Goal: Task Accomplishment & Management: Use online tool/utility

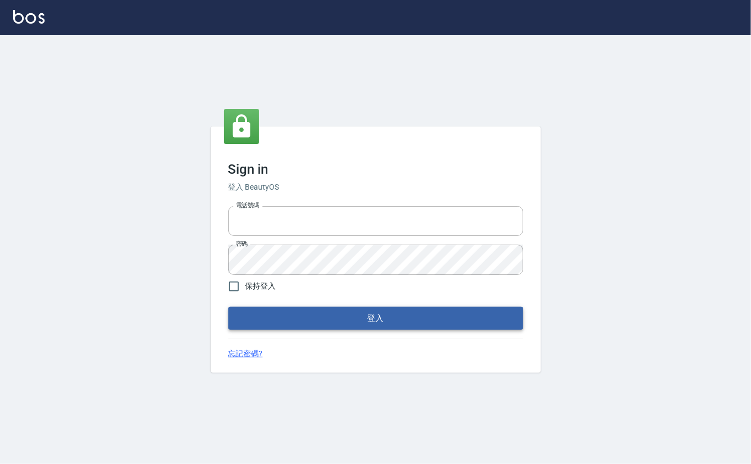
type input "0912271117"
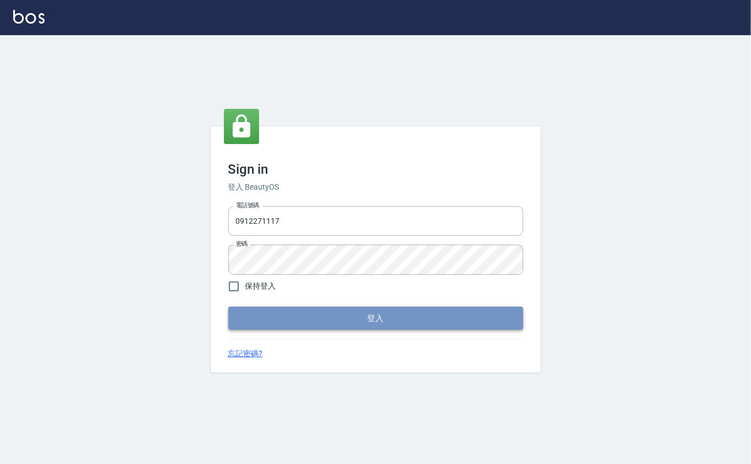
click at [331, 317] on button "登入" at bounding box center [375, 318] width 295 height 23
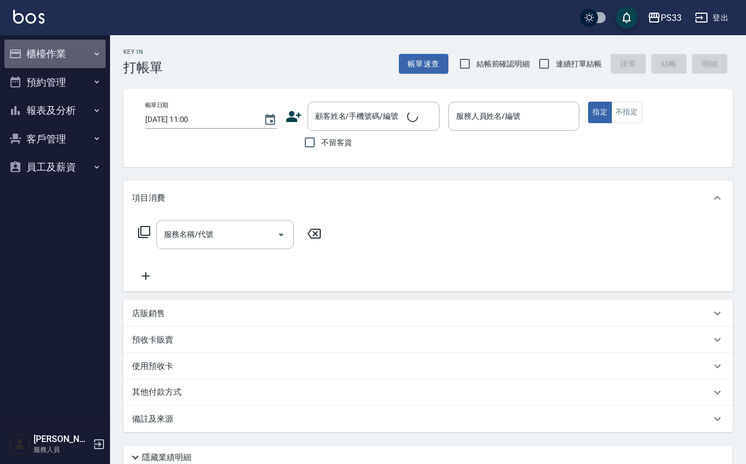
click at [47, 48] on button "櫃檯作業" at bounding box center [54, 54] width 101 height 29
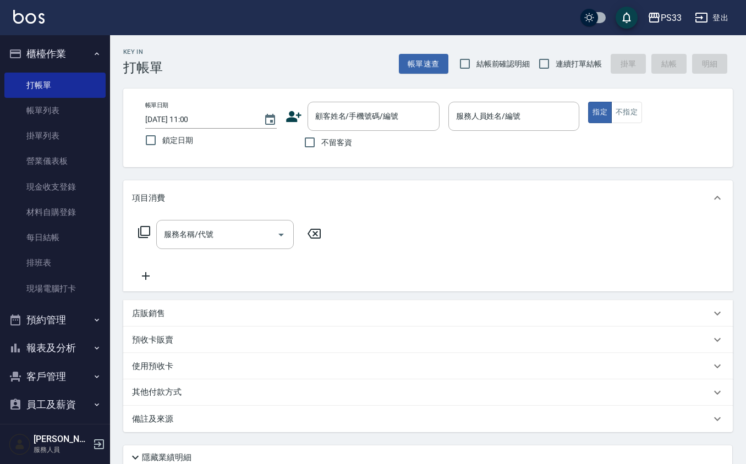
click at [62, 304] on ul "打帳單 帳單列表 掛單列表 營業儀表板 現金收支登錄 材料自購登錄 每日結帳 排班表 現場電腦打卡" at bounding box center [54, 187] width 101 height 238
click at [67, 296] on link "現場電腦打卡" at bounding box center [54, 288] width 101 height 25
